Goal: Transaction & Acquisition: Download file/media

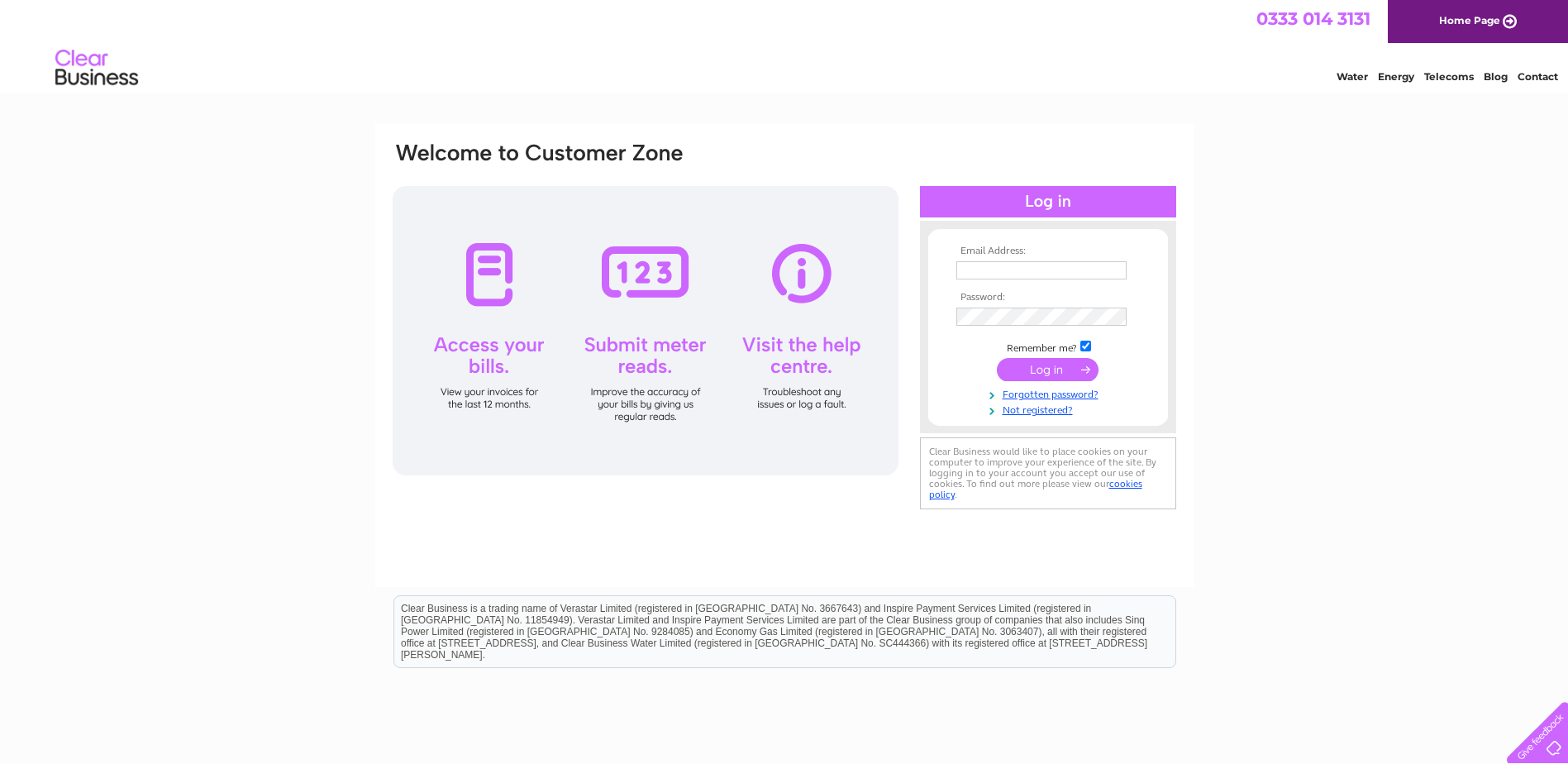
type input "[EMAIL_ADDRESS][DOMAIN_NAME]"
click at [1025, 374] on input "submit" at bounding box center [1048, 369] width 101 height 23
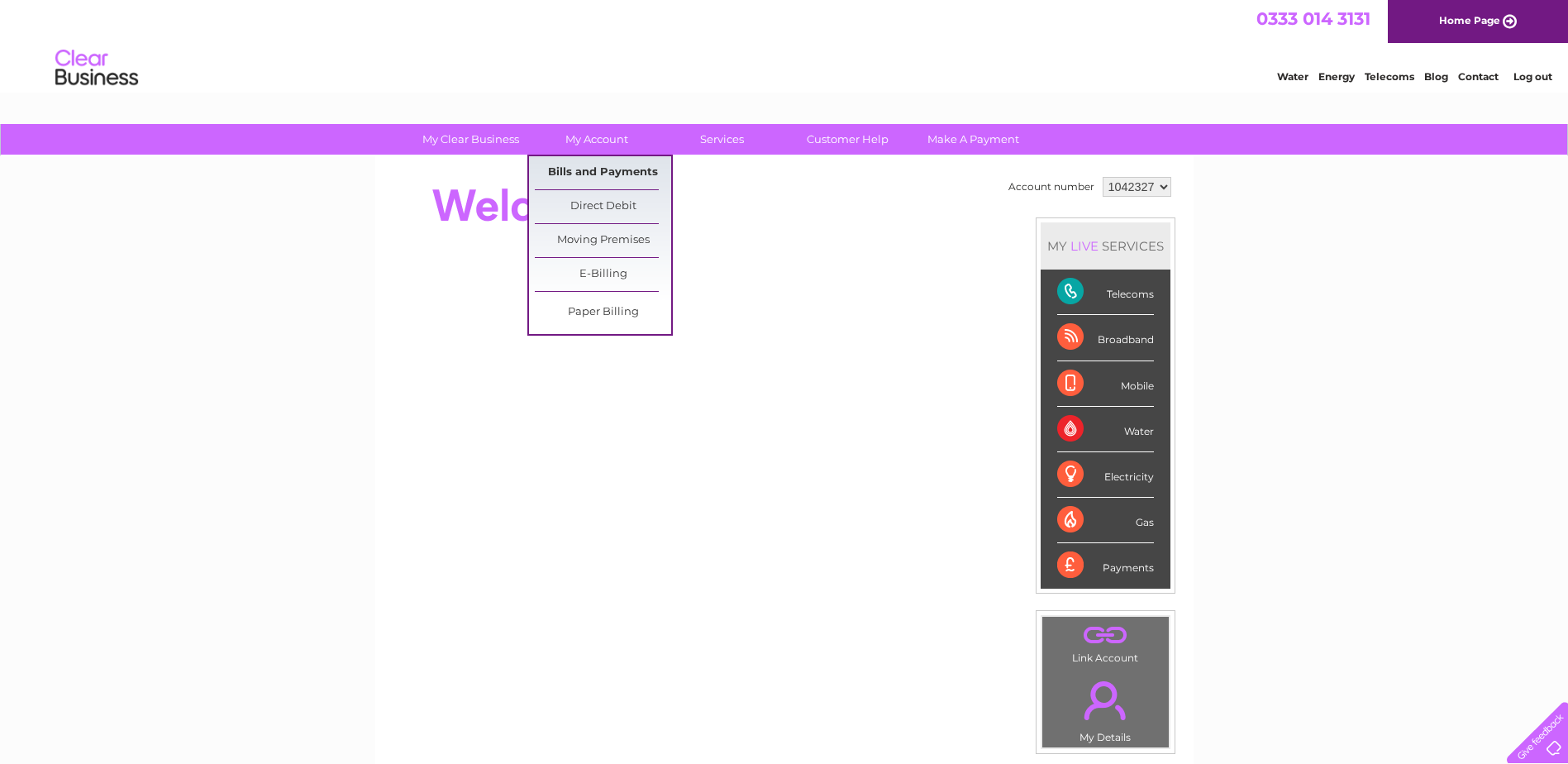
click at [596, 165] on link "Bills and Payments" at bounding box center [602, 173] width 136 height 33
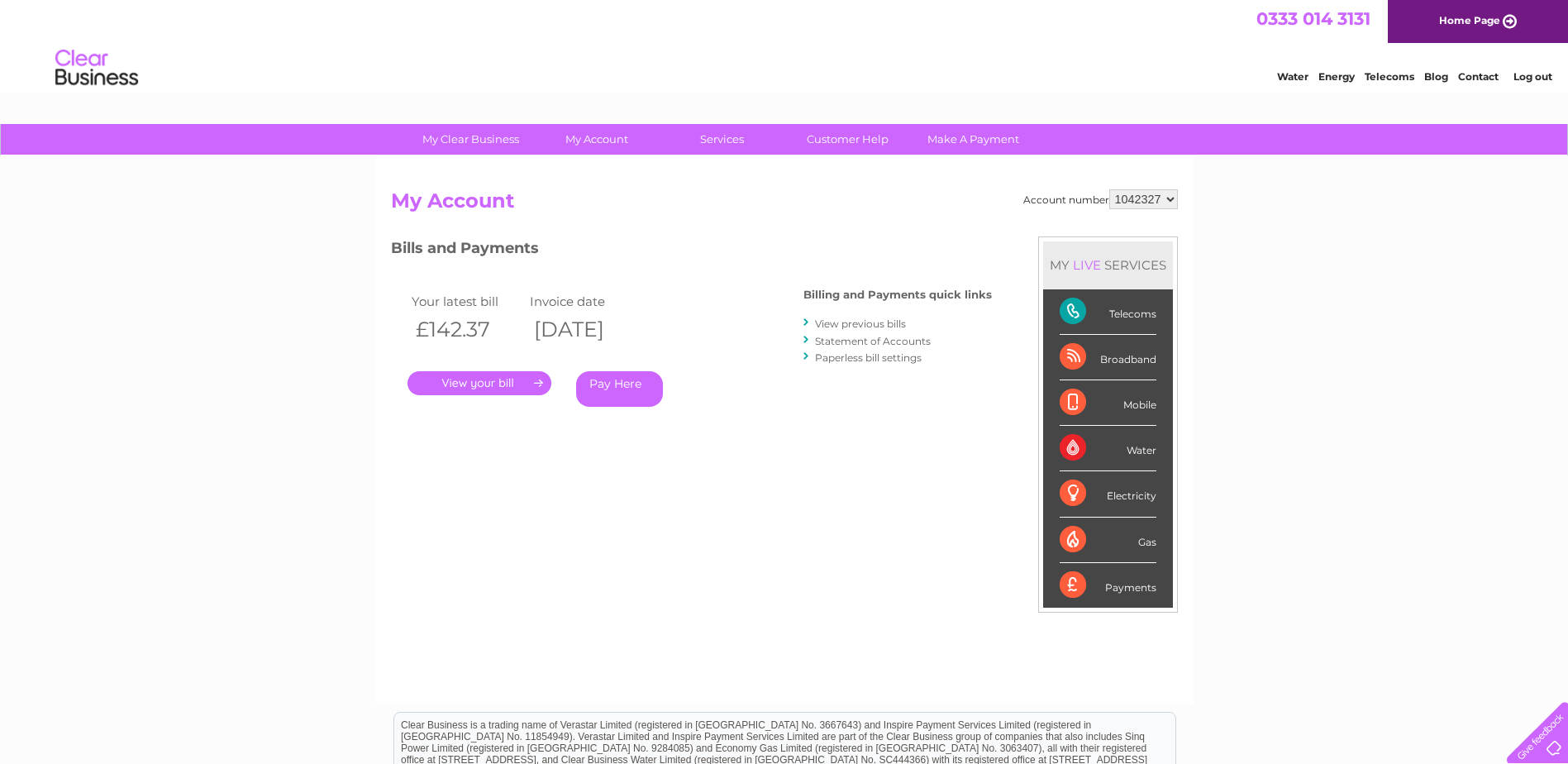
click at [487, 383] on link "." at bounding box center [479, 382] width 144 height 24
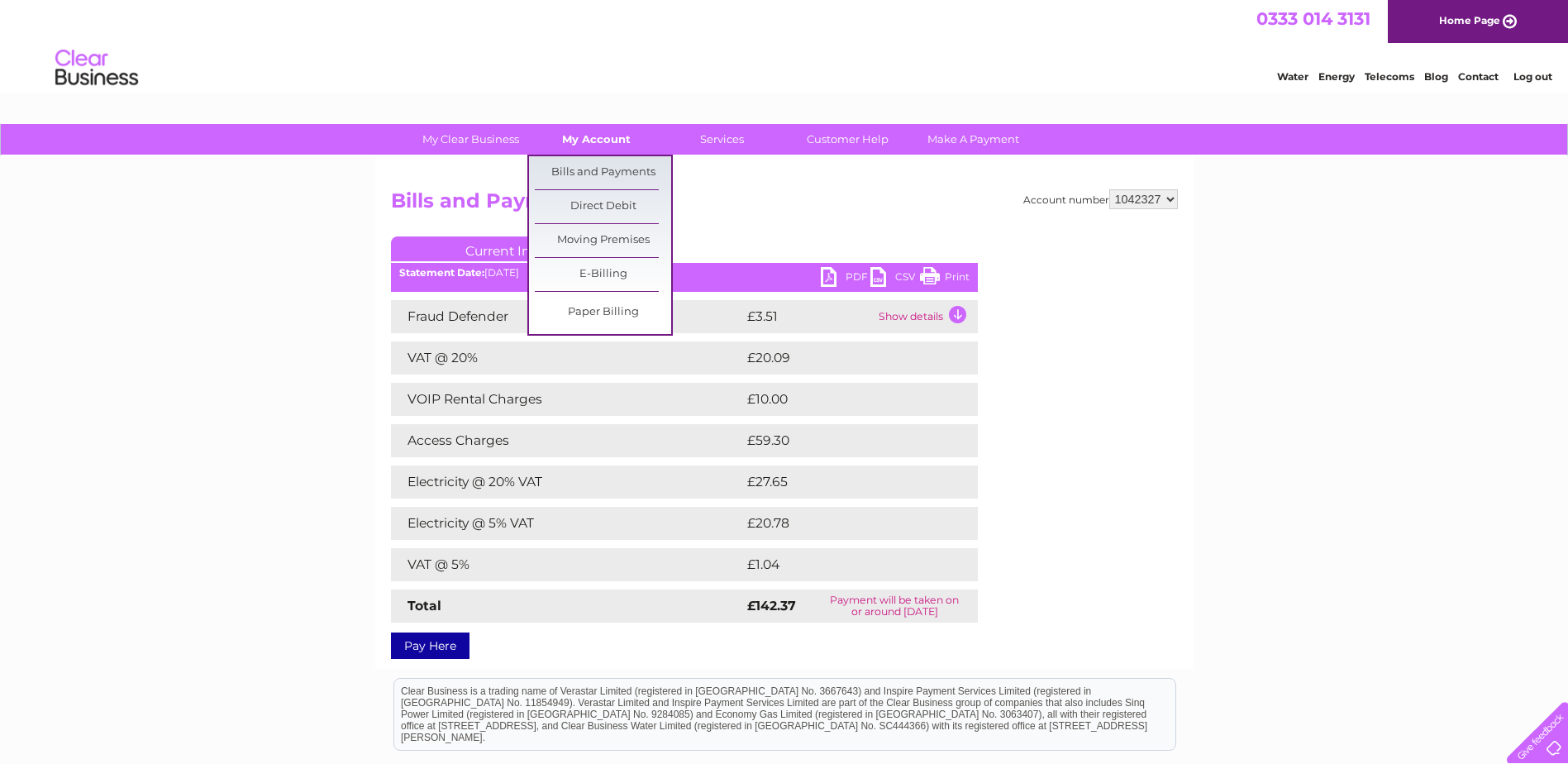
click at [609, 134] on link "My Account" at bounding box center [596, 139] width 136 height 30
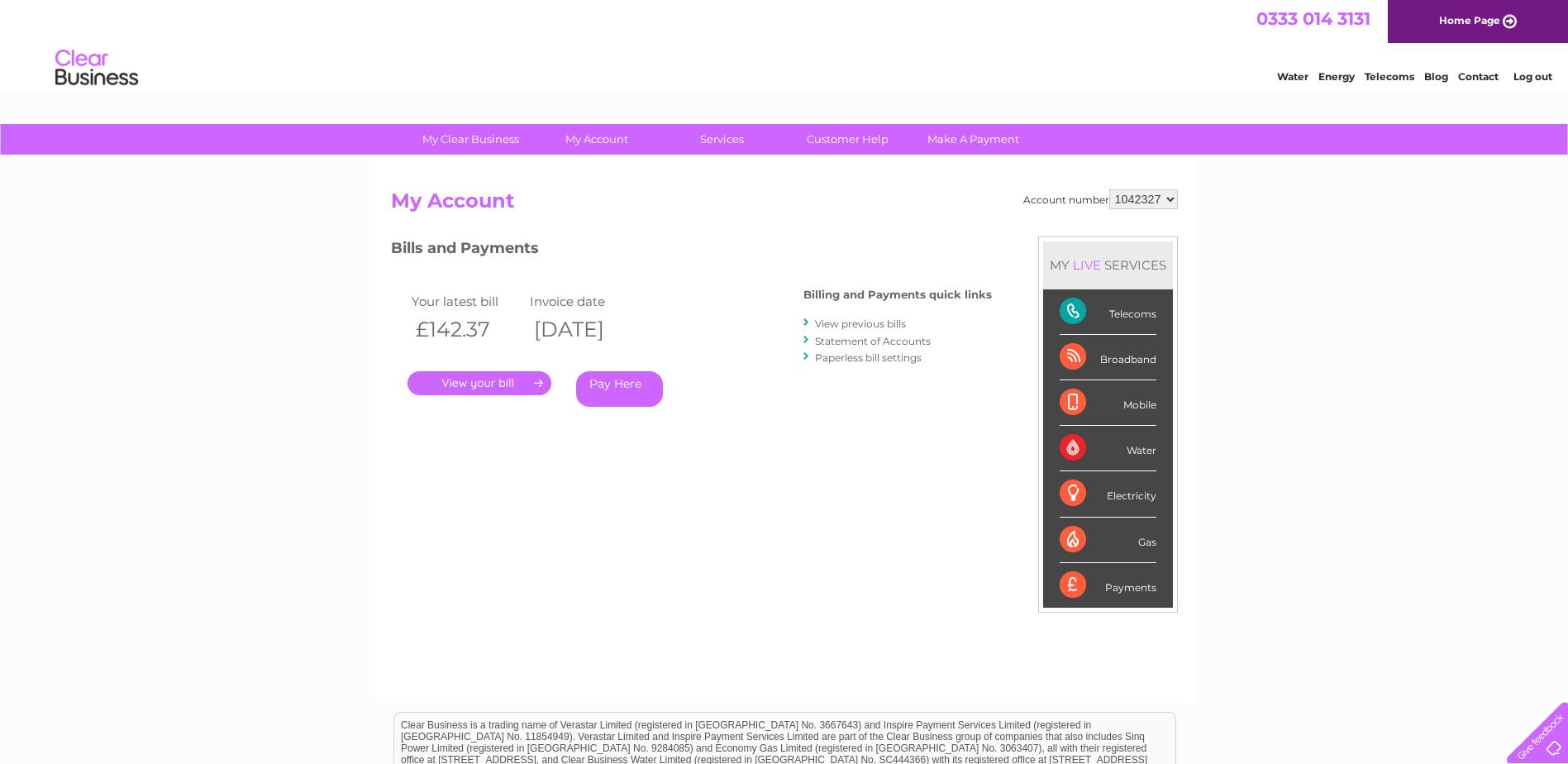
click at [847, 326] on link "View previous bills" at bounding box center [860, 324] width 91 height 12
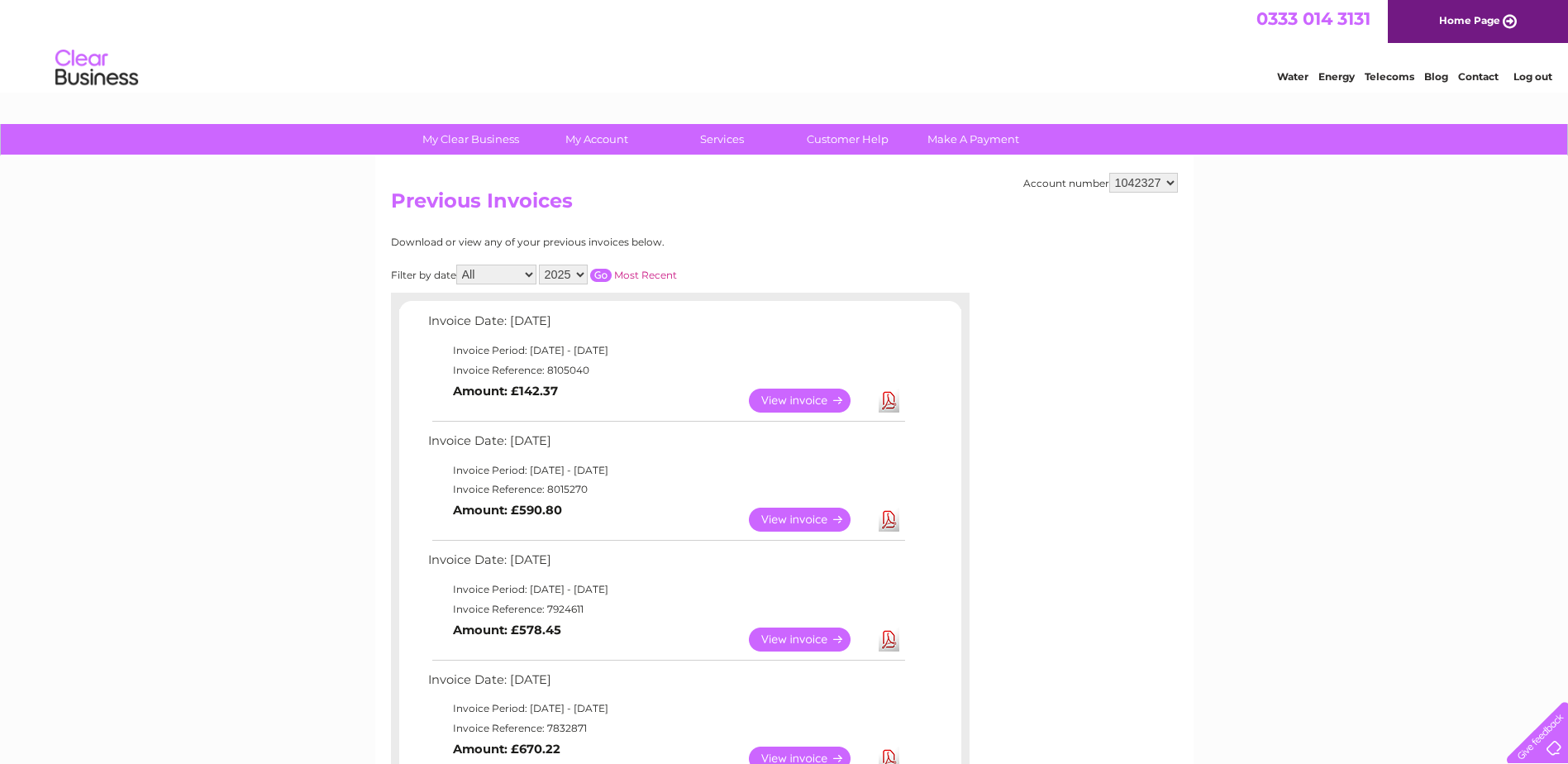
click at [889, 519] on link "Download" at bounding box center [889, 519] width 20 height 24
click at [884, 404] on link "Download" at bounding box center [889, 400] width 20 height 24
click at [890, 639] on link "Download" at bounding box center [889, 639] width 20 height 24
click at [890, 522] on link "Download" at bounding box center [889, 519] width 20 height 24
click at [887, 403] on link "Download" at bounding box center [889, 400] width 20 height 24
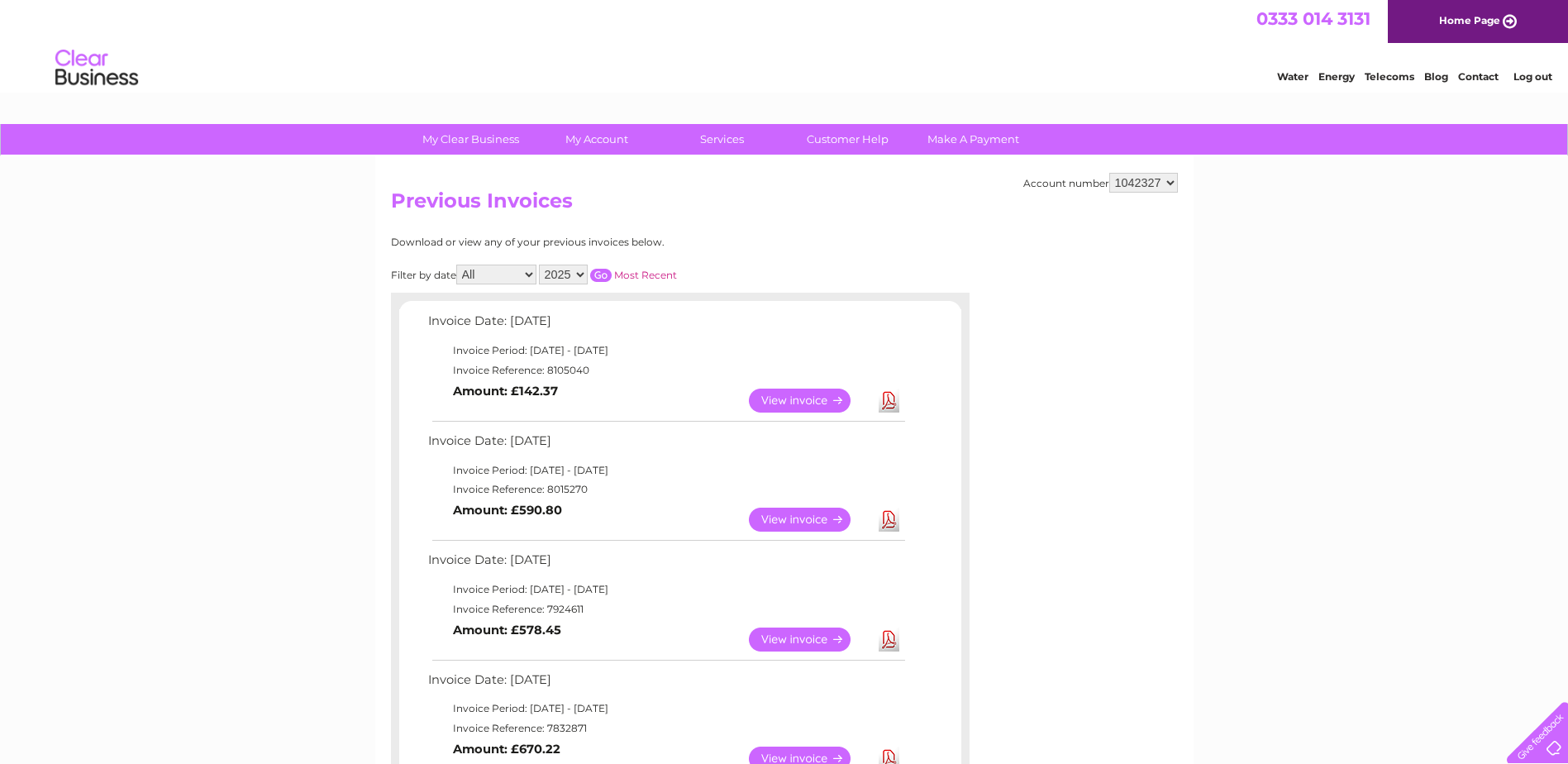
click at [892, 523] on link "Download" at bounding box center [889, 519] width 20 height 24
